Goal: Task Accomplishment & Management: Use online tool/utility

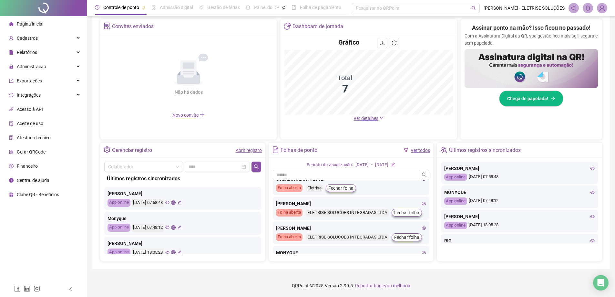
click at [170, 226] on icon "eye" at bounding box center [167, 227] width 4 height 4
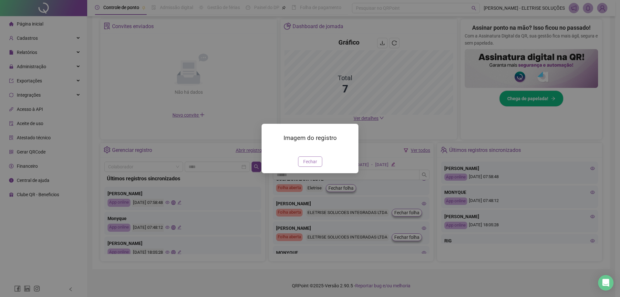
click at [314, 165] on span "Fechar" at bounding box center [310, 161] width 14 height 7
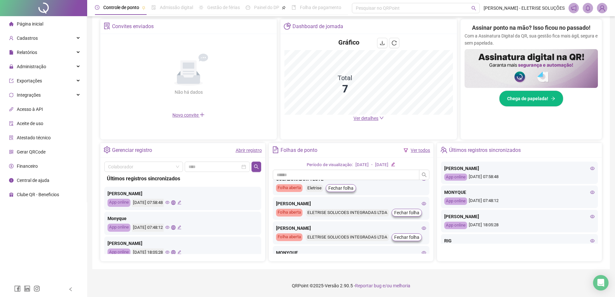
click at [170, 202] on icon "eye" at bounding box center [167, 202] width 4 height 3
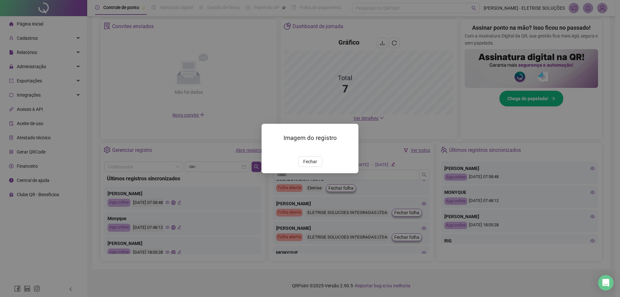
drag, startPoint x: 316, startPoint y: 198, endPoint x: 309, endPoint y: 202, distance: 8.2
click at [315, 165] on span "Fechar" at bounding box center [310, 161] width 14 height 7
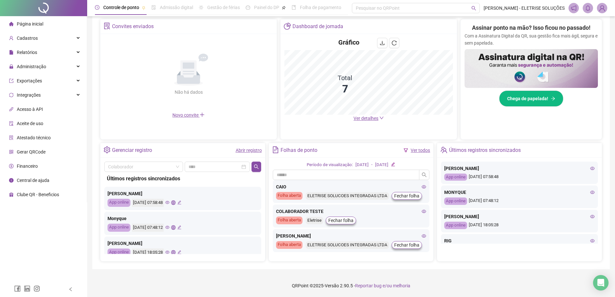
click at [175, 203] on icon "global" at bounding box center [173, 202] width 4 height 4
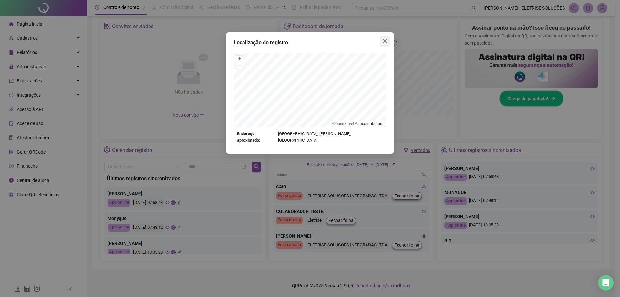
click at [386, 39] on icon "close" at bounding box center [384, 41] width 5 height 5
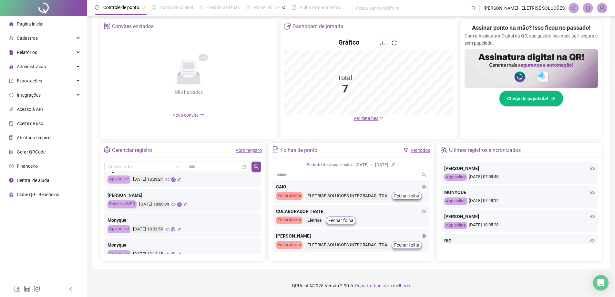
scroll to position [97, 0]
click at [176, 204] on icon "eye" at bounding box center [173, 204] width 4 height 3
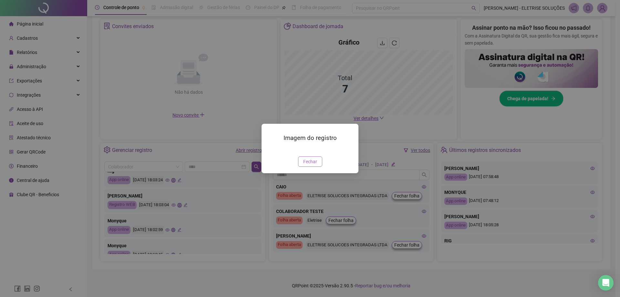
click at [305, 165] on span "Fechar" at bounding box center [310, 161] width 14 height 7
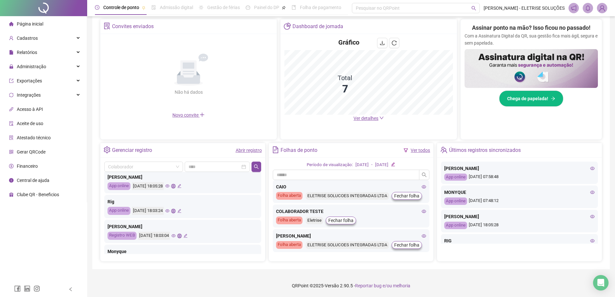
scroll to position [65, 0]
click at [170, 212] on icon "eye" at bounding box center [167, 212] width 4 height 4
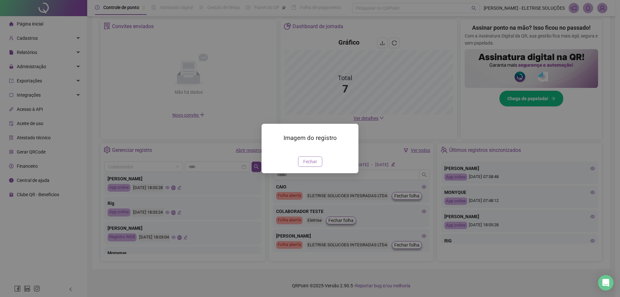
click at [316, 165] on span "Fechar" at bounding box center [310, 161] width 14 height 7
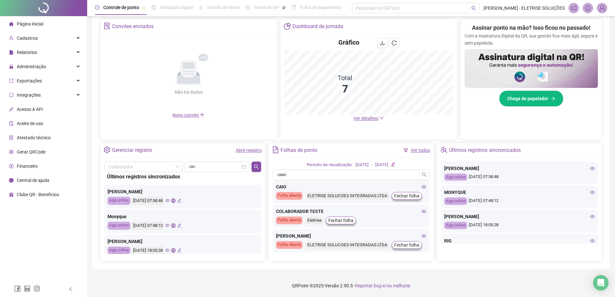
scroll to position [0, 0]
click at [244, 150] on link "Abrir registro" at bounding box center [249, 150] width 26 height 5
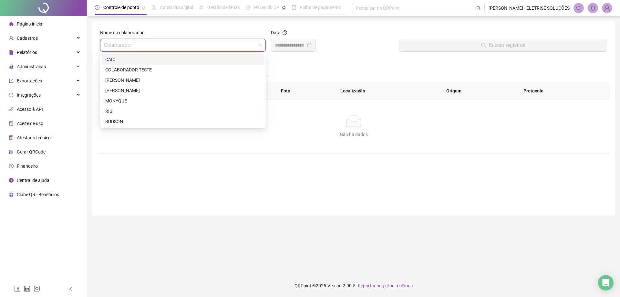
click at [214, 48] on input "search" at bounding box center [180, 45] width 152 height 12
click at [129, 78] on div "[PERSON_NAME]" at bounding box center [182, 80] width 155 height 7
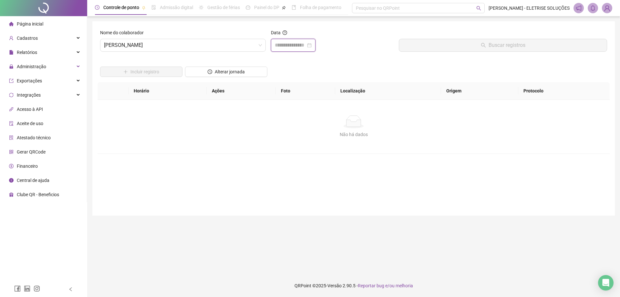
click at [296, 47] on input at bounding box center [290, 45] width 31 height 8
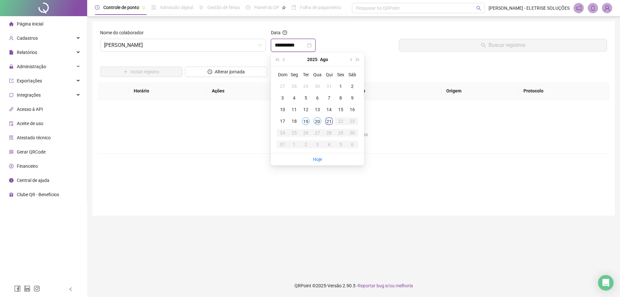
type input "**********"
click at [306, 121] on div "19" at bounding box center [306, 121] width 8 height 8
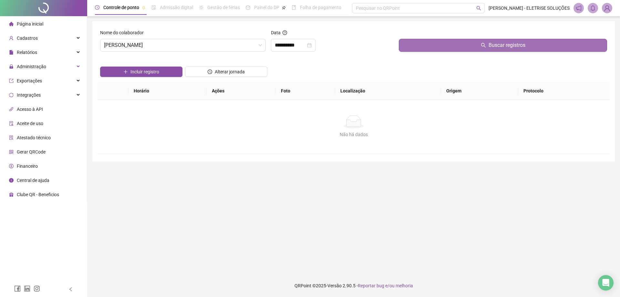
click at [479, 43] on button "Buscar registros" at bounding box center [503, 45] width 208 height 13
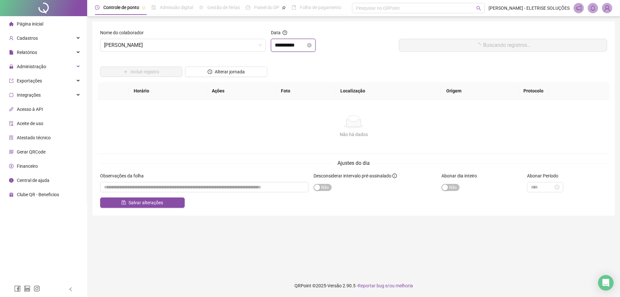
click at [284, 46] on input "**********" at bounding box center [290, 45] width 31 height 8
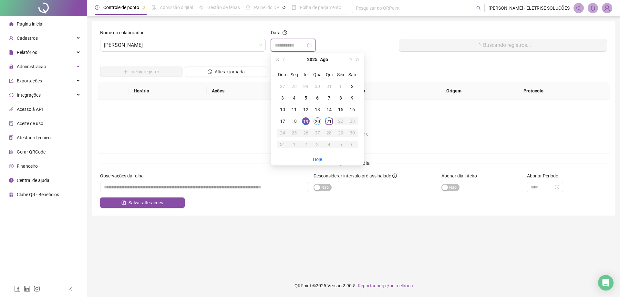
type input "**********"
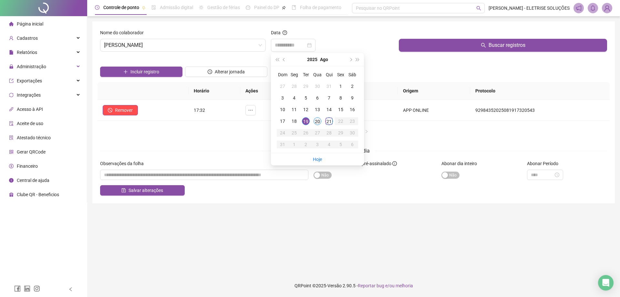
click at [319, 119] on div "20" at bounding box center [318, 121] width 8 height 8
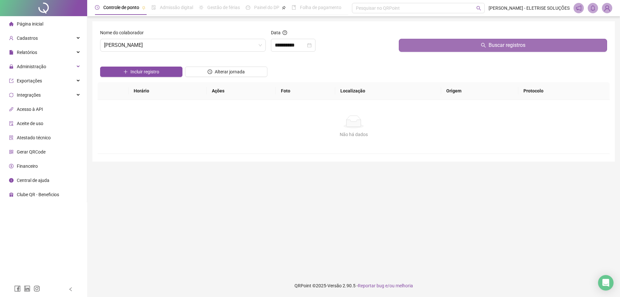
click at [443, 47] on button "Buscar registros" at bounding box center [503, 45] width 208 height 13
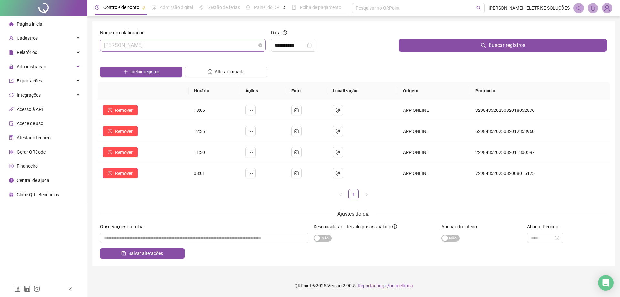
click at [185, 48] on span "[PERSON_NAME]" at bounding box center [183, 45] width 158 height 12
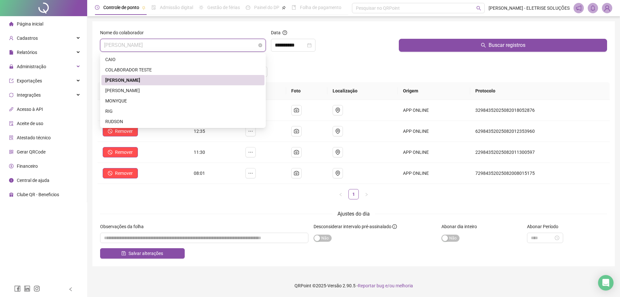
click at [185, 48] on span "[PERSON_NAME]" at bounding box center [183, 45] width 158 height 12
click at [156, 45] on span "[PERSON_NAME]" at bounding box center [183, 45] width 158 height 12
click at [138, 71] on div "COLABORADOR TESTE" at bounding box center [182, 69] width 155 height 7
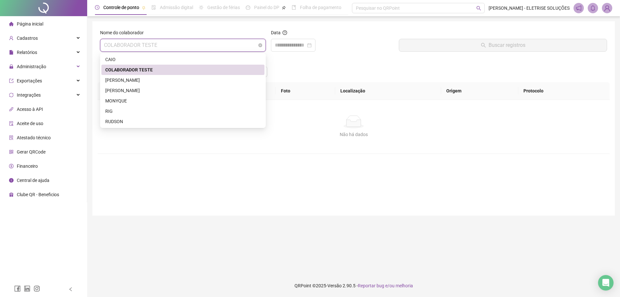
click at [182, 45] on span "COLABORADOR TESTE" at bounding box center [183, 45] width 158 height 12
click at [152, 60] on div "CAIO" at bounding box center [182, 59] width 155 height 7
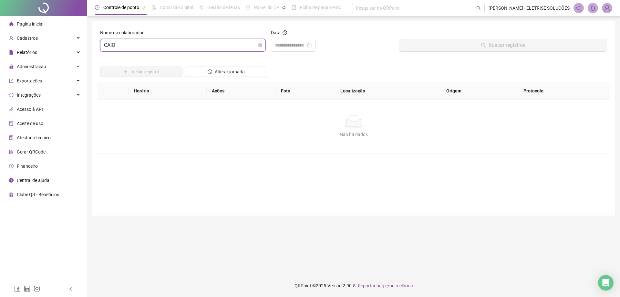
click at [175, 47] on span "CAIO" at bounding box center [183, 45] width 158 height 12
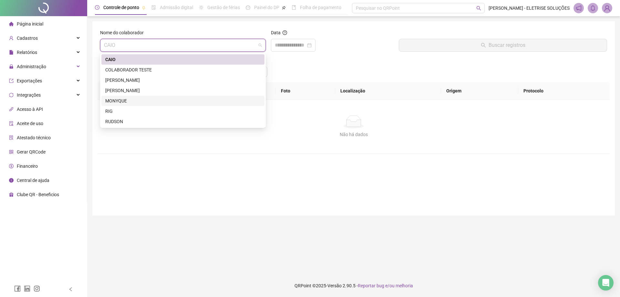
click at [127, 99] on div "MONYQUE" at bounding box center [182, 100] width 155 height 7
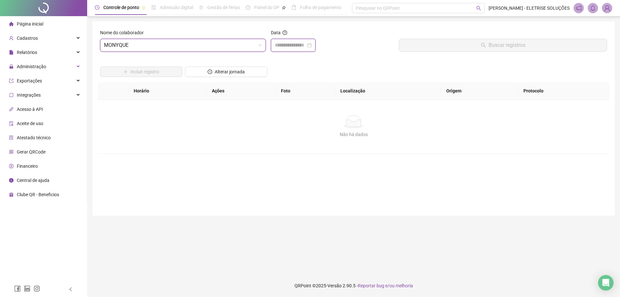
click at [283, 43] on input at bounding box center [290, 45] width 31 height 8
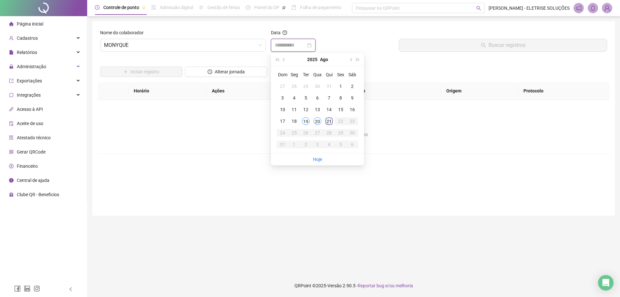
type input "**********"
click at [326, 121] on div "21" at bounding box center [329, 121] width 8 height 8
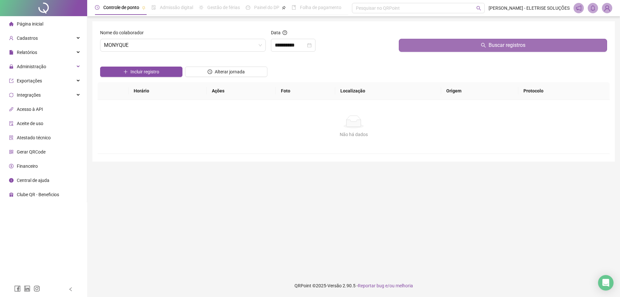
click at [455, 46] on button "Buscar registros" at bounding box center [503, 45] width 208 height 13
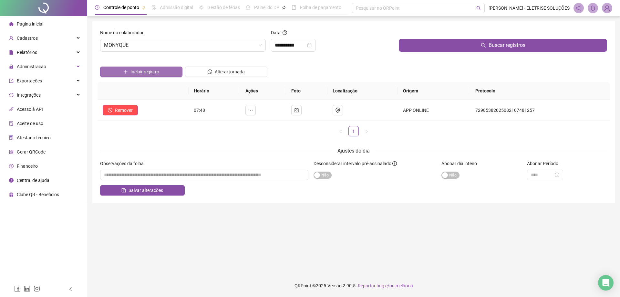
click at [139, 75] on span "Incluir registro" at bounding box center [144, 71] width 29 height 7
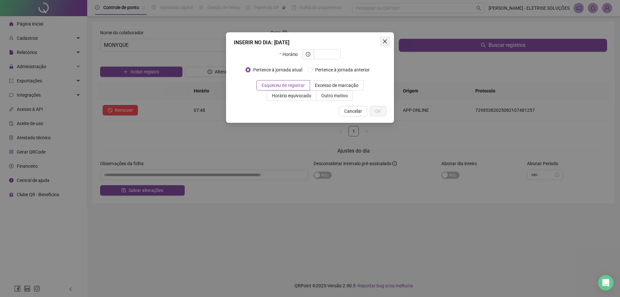
click at [385, 43] on icon "close" at bounding box center [384, 41] width 5 height 5
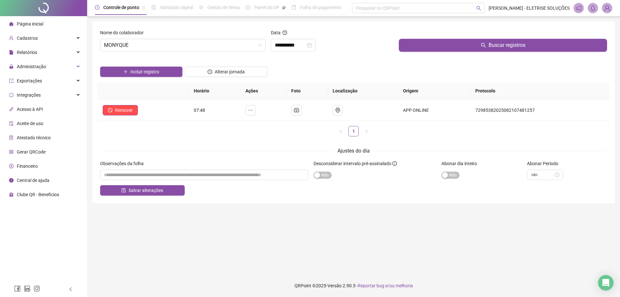
click at [43, 25] on li "Página inicial" at bounding box center [43, 23] width 84 height 13
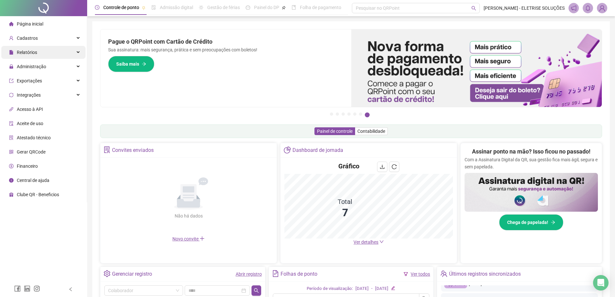
click at [36, 50] on span "Relatórios" at bounding box center [27, 52] width 20 height 5
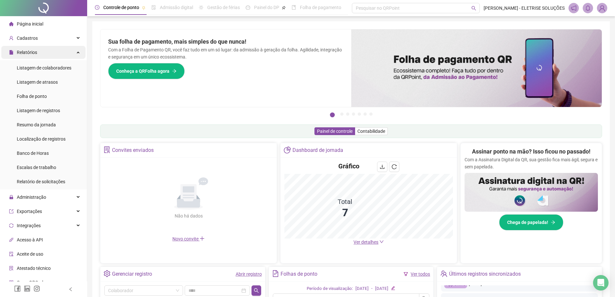
click at [43, 54] on div "Relatórios" at bounding box center [43, 52] width 84 height 13
